Goal: Information Seeking & Learning: Learn about a topic

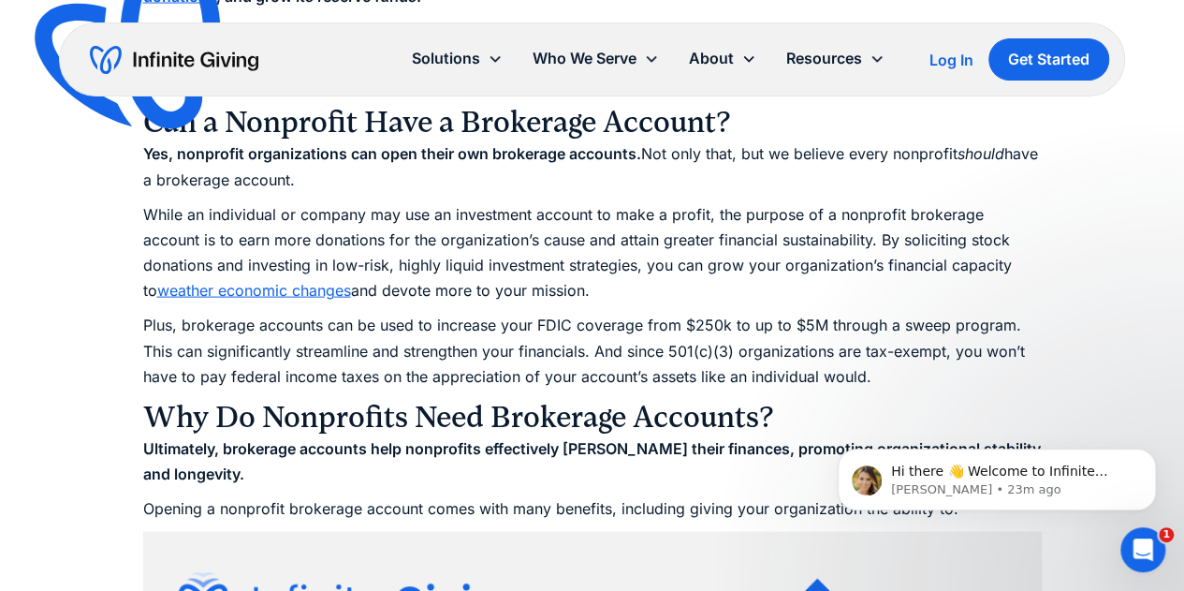
scroll to position [1886, 0]
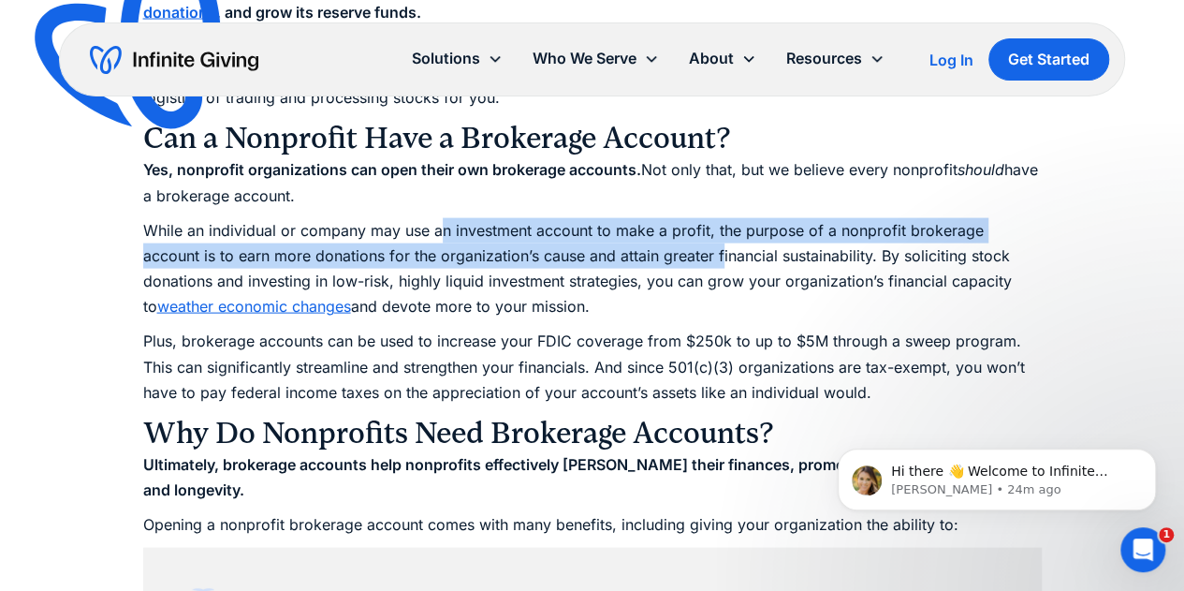
drag, startPoint x: 440, startPoint y: 223, endPoint x: 661, endPoint y: 265, distance: 224.9
click at [661, 265] on p "While an individual or company may use an investment account to make a profit, …" at bounding box center [592, 269] width 899 height 102
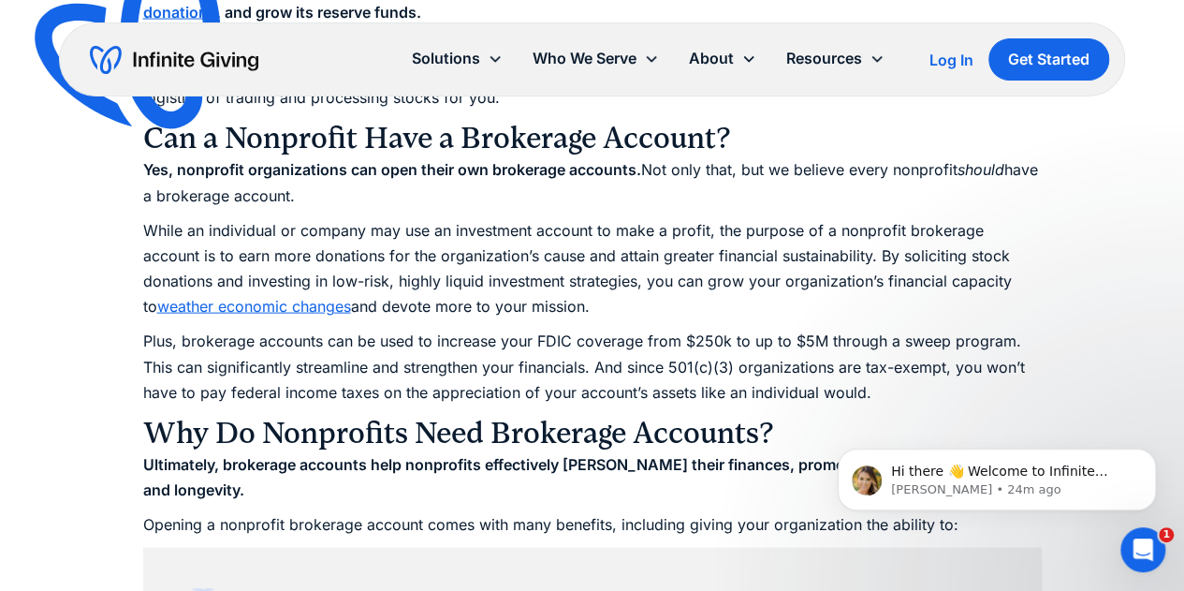
click at [541, 293] on p "While an individual or company may use an investment account to make a profit, …" at bounding box center [592, 269] width 899 height 102
drag, startPoint x: 185, startPoint y: 262, endPoint x: 686, endPoint y: 310, distance: 503.1
click at [686, 310] on p "While an individual or company may use an investment account to make a profit, …" at bounding box center [592, 269] width 899 height 102
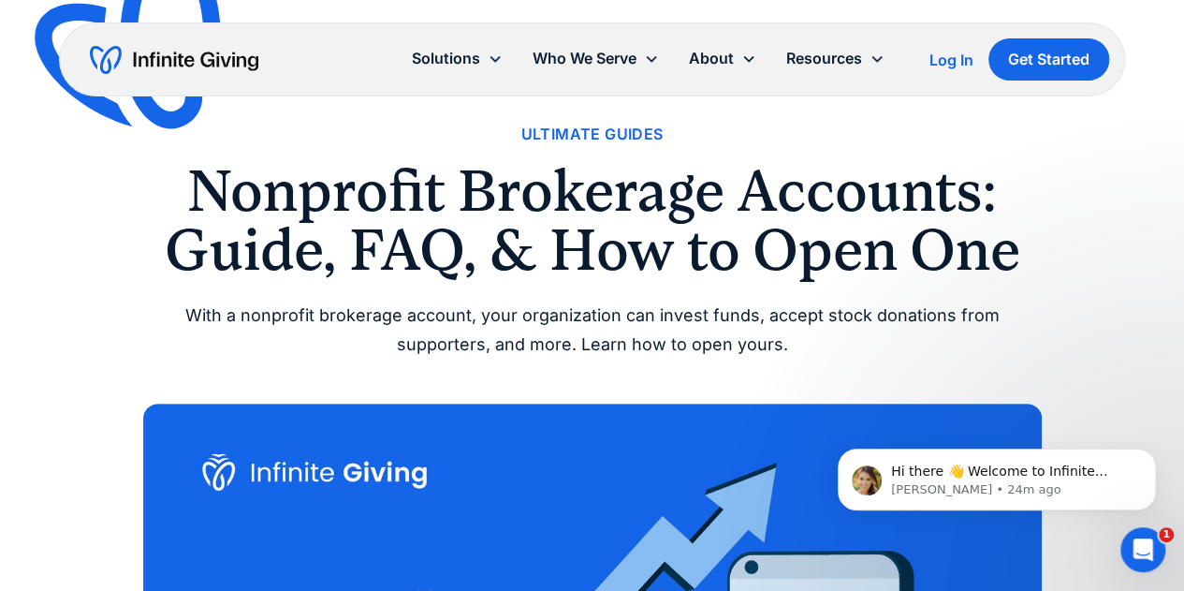
scroll to position [0, 0]
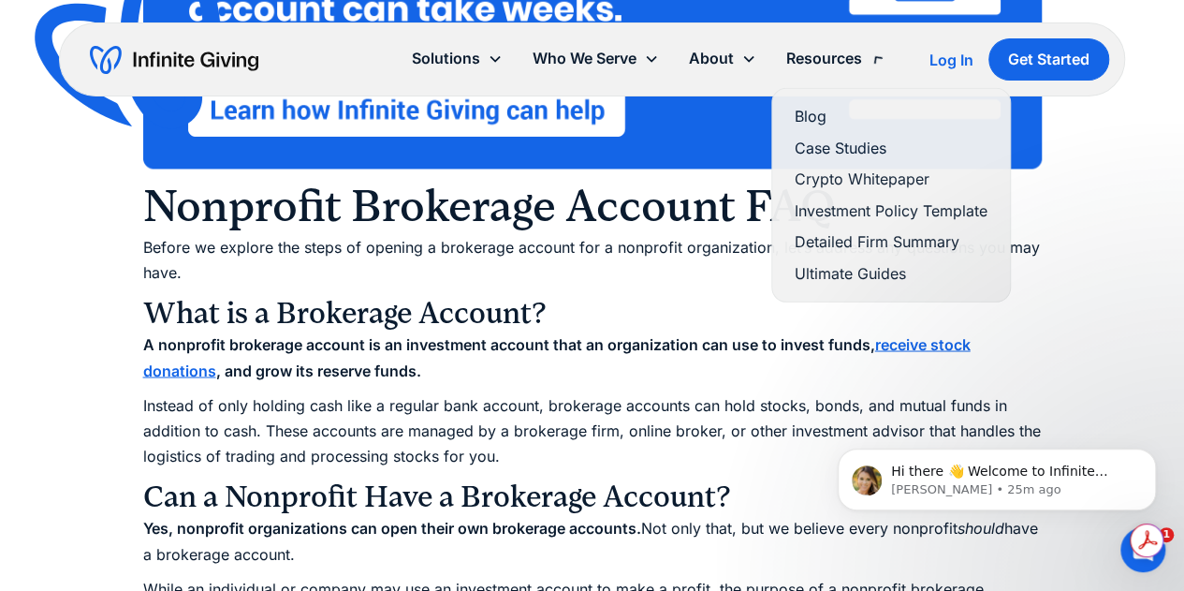
drag, startPoint x: 992, startPoint y: 1, endPoint x: 775, endPoint y: 66, distance: 226.9
click at [775, 66] on div "Resources" at bounding box center [835, 58] width 128 height 40
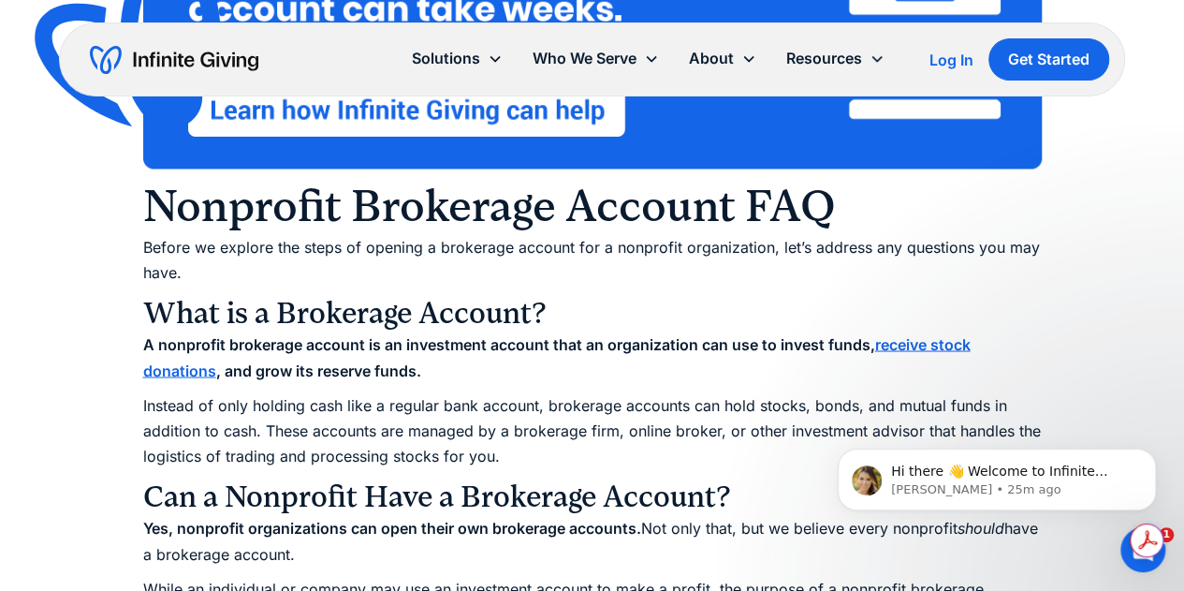
drag, startPoint x: 1123, startPoint y: 2, endPoint x: 1163, endPoint y: 52, distance: 64.6
drag, startPoint x: 1159, startPoint y: 2, endPoint x: 710, endPoint y: 129, distance: 467.1
click at [710, 129] on img at bounding box center [592, 43] width 899 height 252
click at [1017, 247] on p "Before we explore the steps of opening a brokerage account for a nonprofit orga…" at bounding box center [592, 259] width 899 height 51
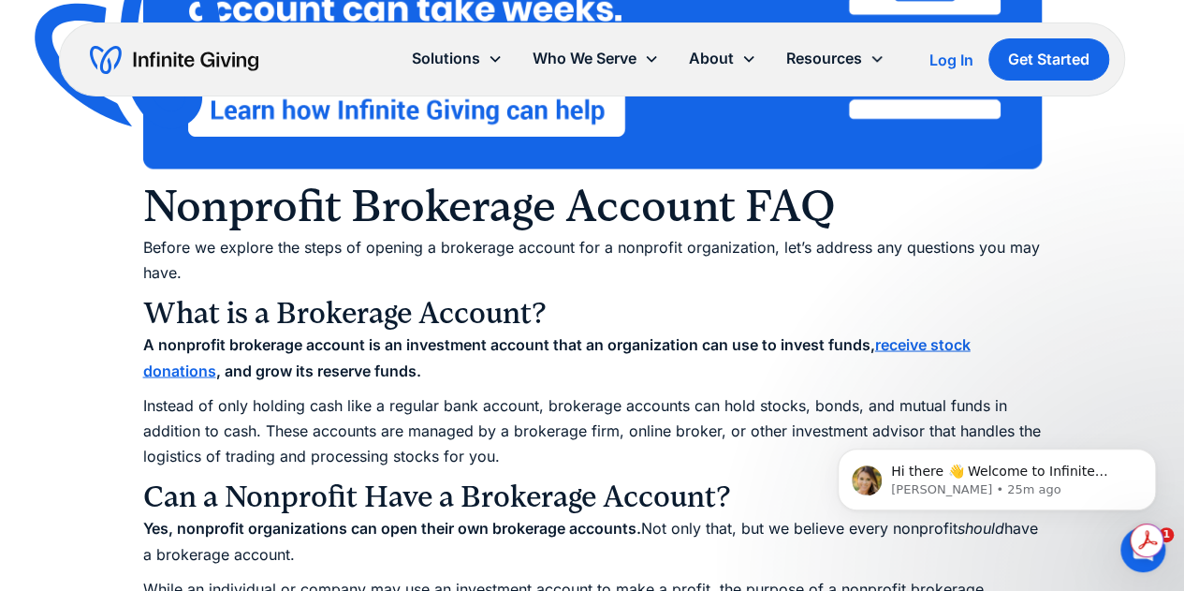
drag, startPoint x: 991, startPoint y: 1, endPoint x: 316, endPoint y: 25, distance: 675.4
click at [316, 25] on div "Solutions Donation Page Investing Cash Reserves Advisory Services Stock Donatio…" at bounding box center [592, 59] width 1066 height 74
